Goal: Information Seeking & Learning: Understand process/instructions

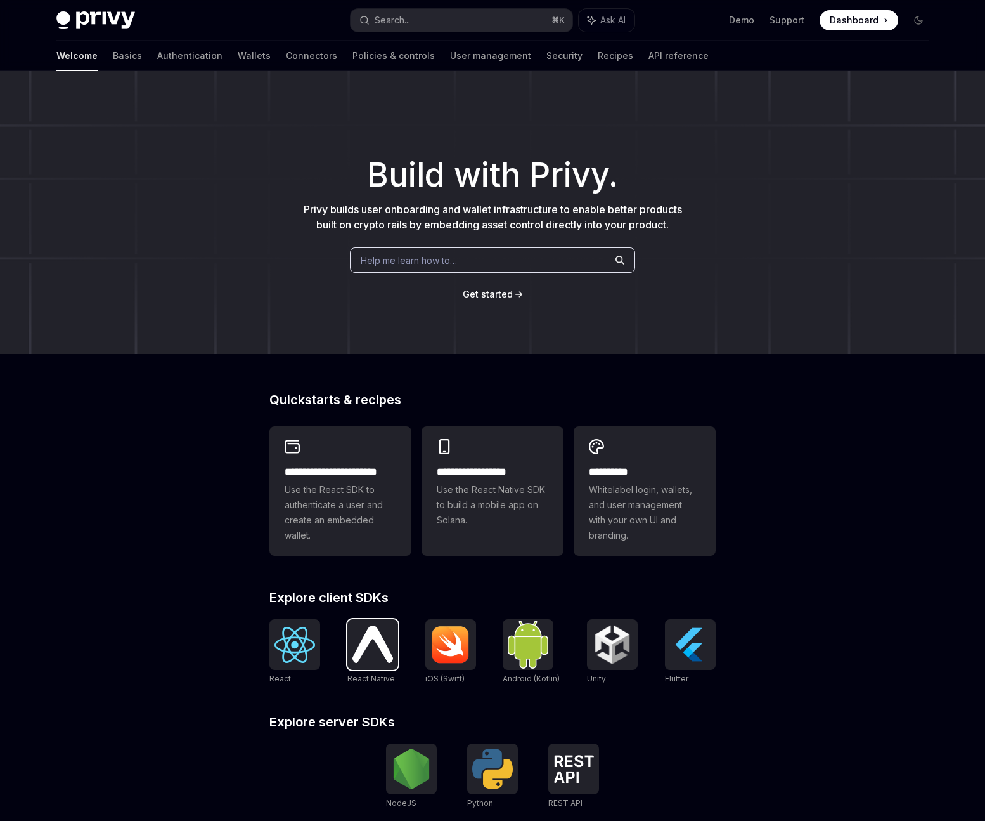
click at [380, 652] on img at bounding box center [373, 644] width 41 height 36
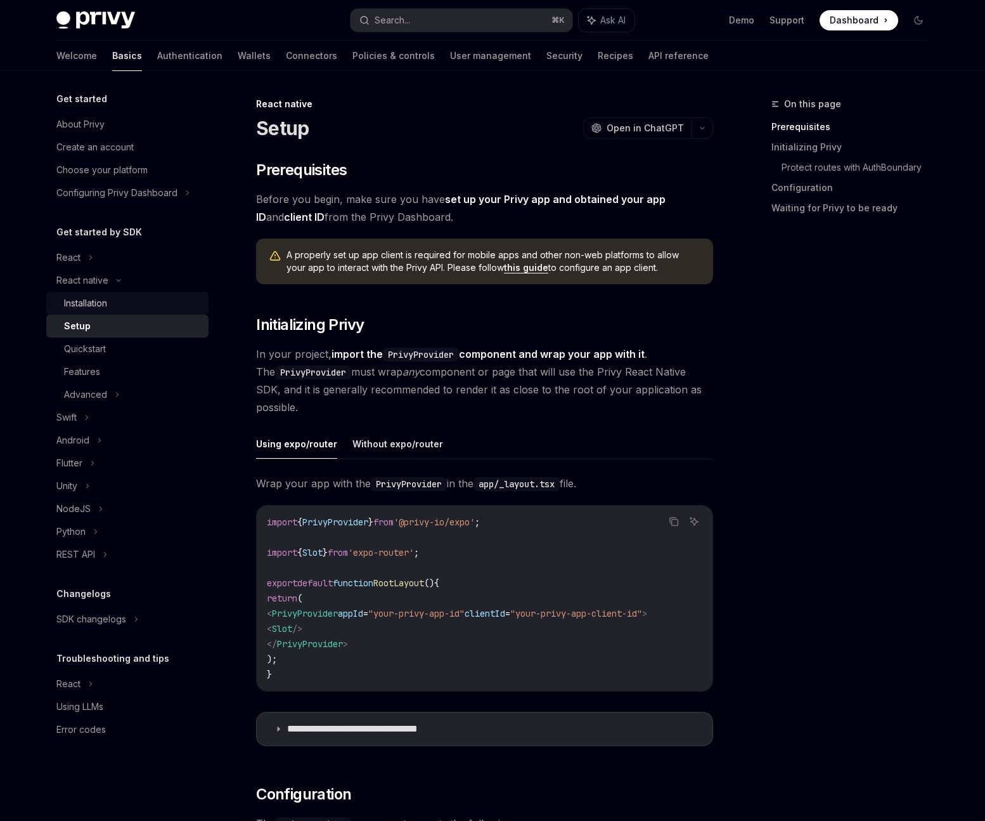
click at [104, 302] on div "Installation" at bounding box center [85, 302] width 43 height 15
type textarea "*"
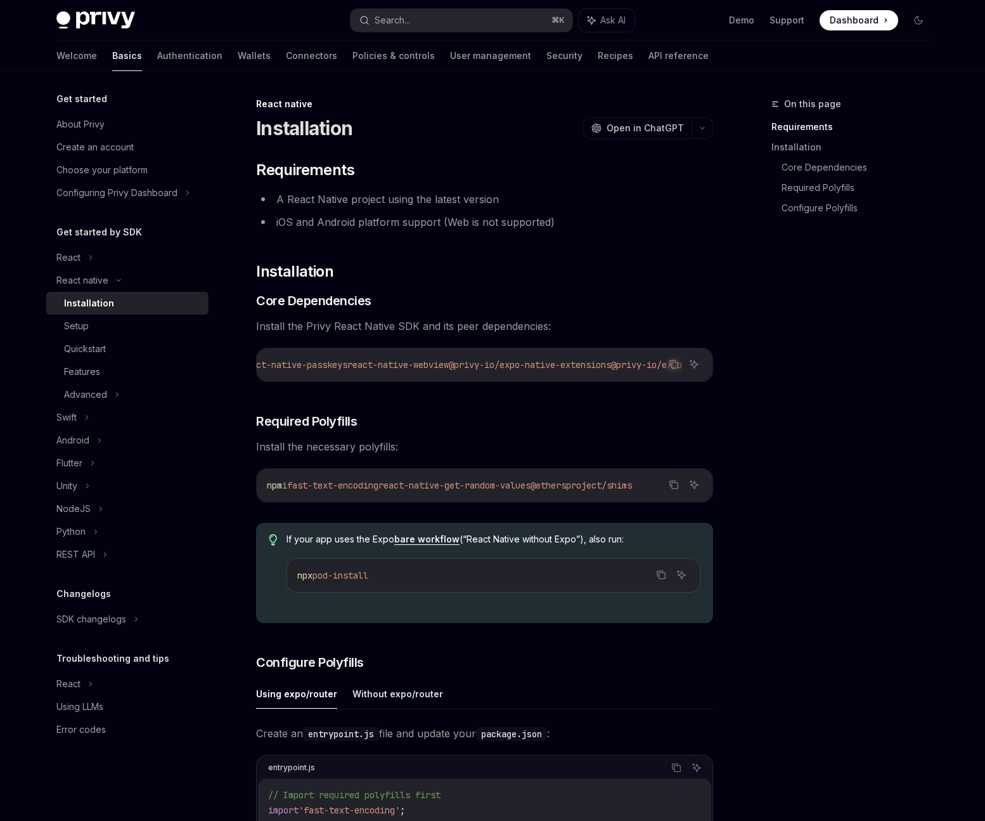
scroll to position [0, 703]
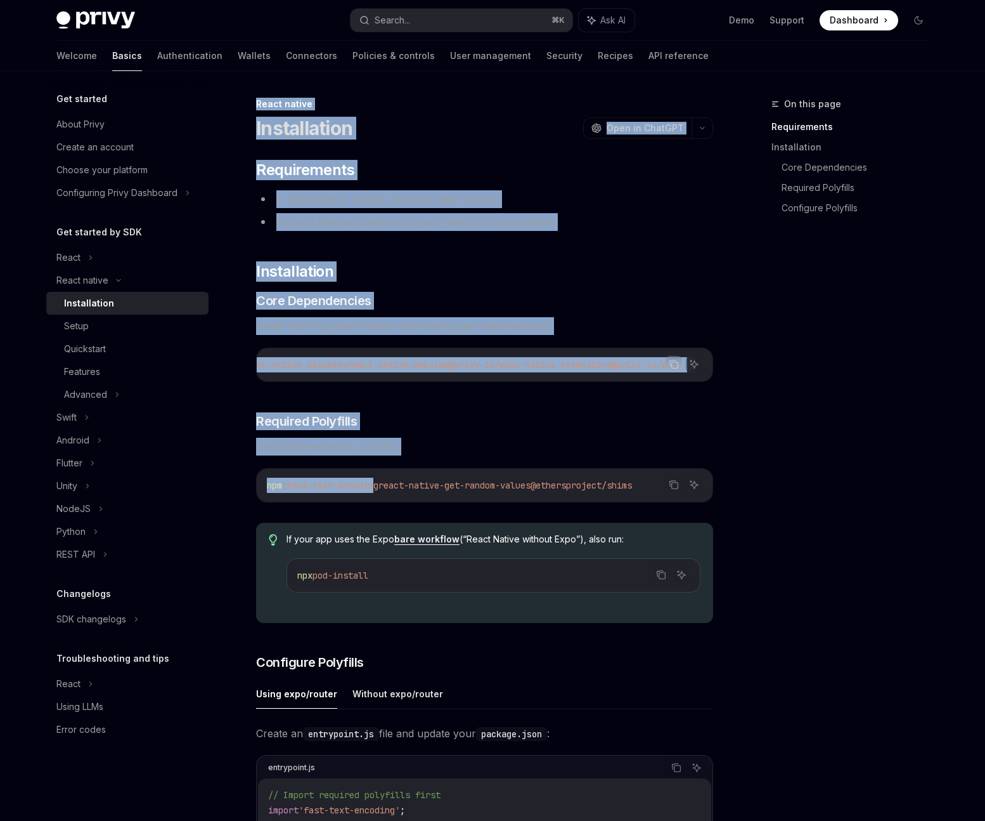
drag, startPoint x: 320, startPoint y: 485, endPoint x: 801, endPoint y: 486, distance: 481.3
click at [801, 486] on div "On this page Requirements Installation Core Dependencies Required Polyfills Con…" at bounding box center [492, 758] width 893 height 1374
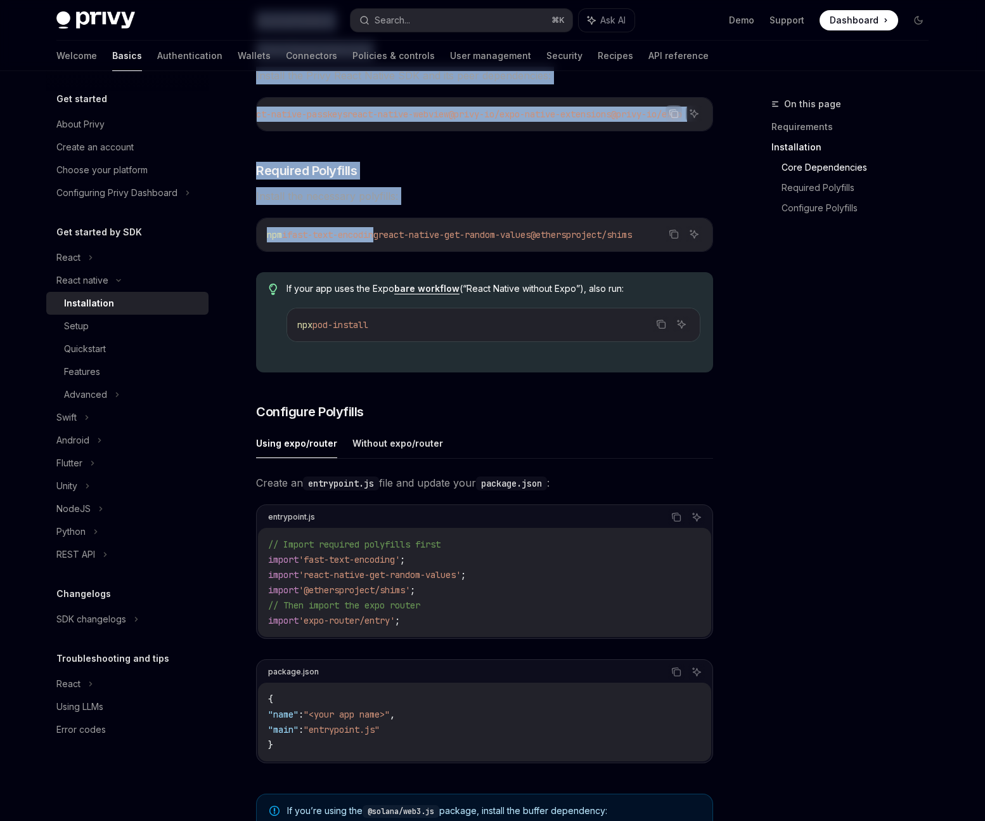
scroll to position [503, 0]
